Goal: Navigation & Orientation: Find specific page/section

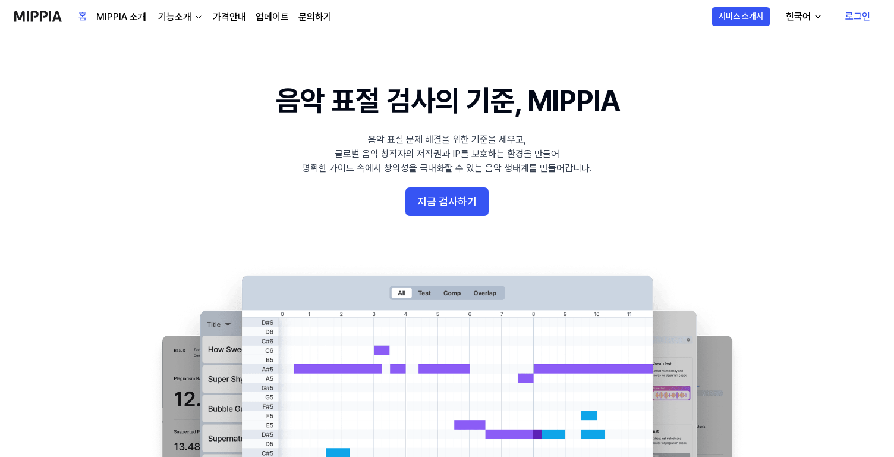
click at [224, 12] on link "가격안내" at bounding box center [229, 17] width 33 height 14
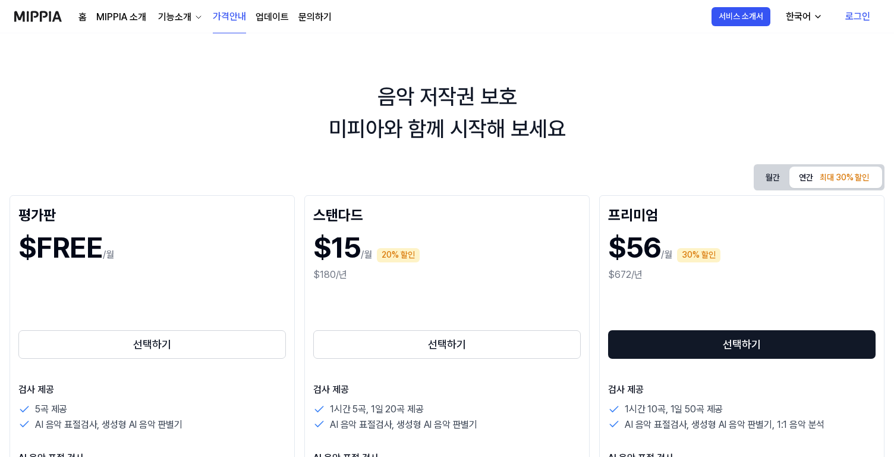
click at [265, 15] on link "업데이트" at bounding box center [272, 17] width 33 height 14
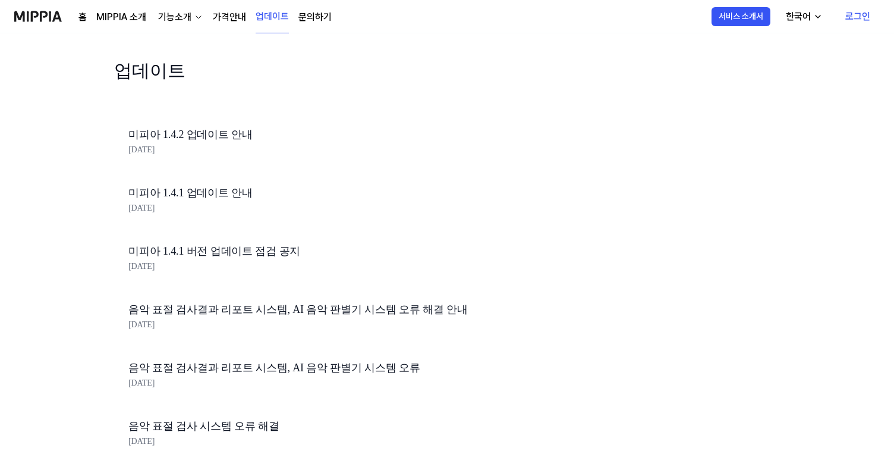
click at [310, 15] on link "문의하기" at bounding box center [315, 17] width 33 height 14
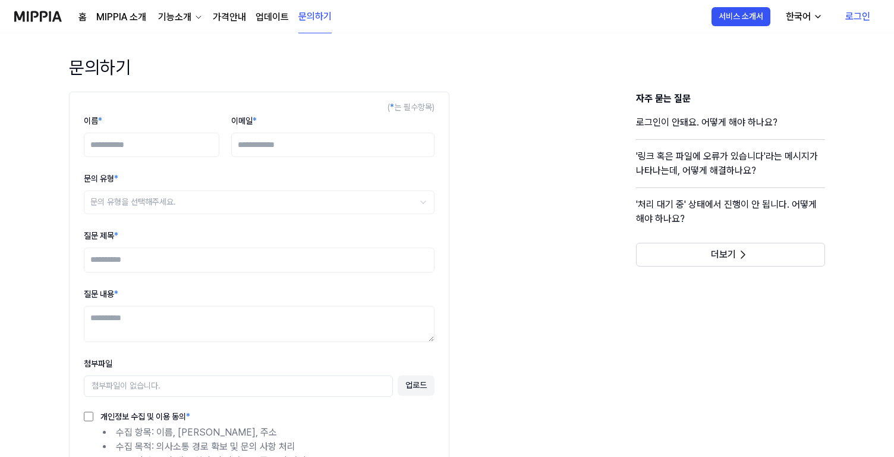
click at [190, 13] on div "기능소개" at bounding box center [175, 17] width 38 height 14
click at [117, 18] on link "MIPPIA 소개" at bounding box center [121, 17] width 50 height 14
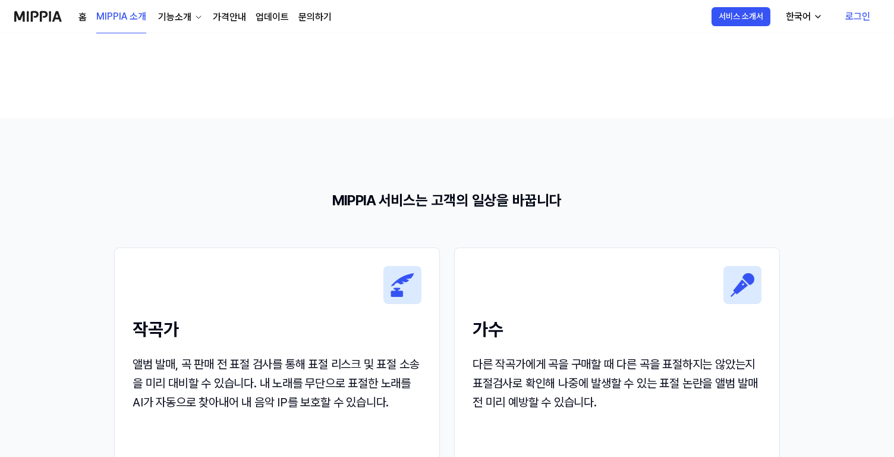
scroll to position [1034, 0]
